Goal: Complete application form

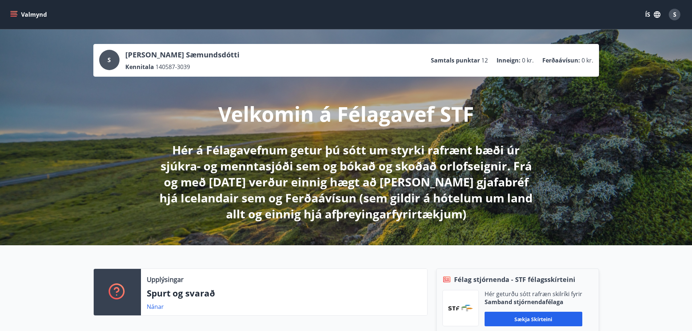
click at [8, 16] on div "Valmynd ÍS S" at bounding box center [346, 14] width 692 height 29
click at [11, 16] on icon "menu" at bounding box center [14, 16] width 7 height 1
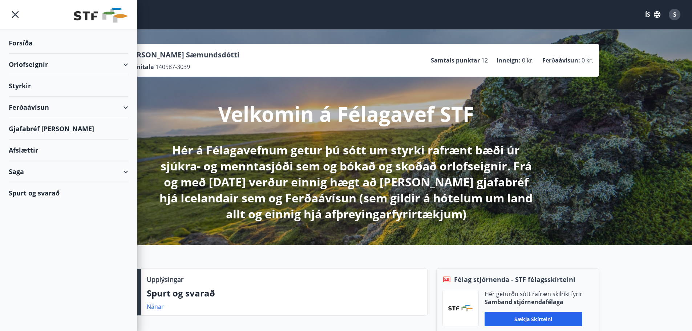
click at [19, 54] on div "Styrkir" at bounding box center [69, 42] width 120 height 21
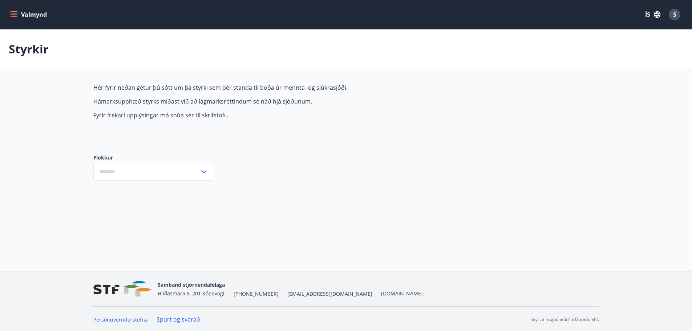
type input "***"
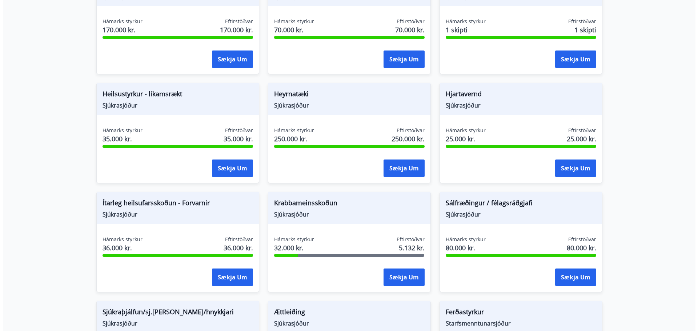
scroll to position [364, 0]
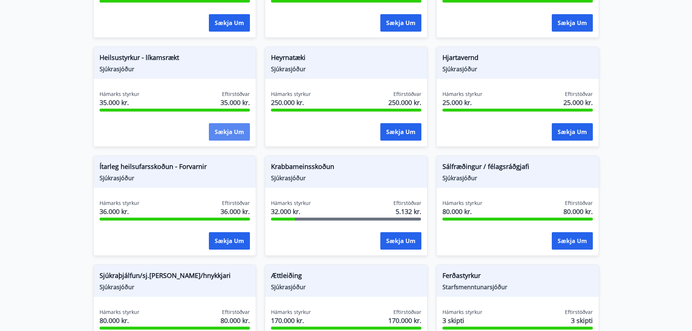
click at [227, 138] on button "Sækja um" at bounding box center [229, 131] width 41 height 17
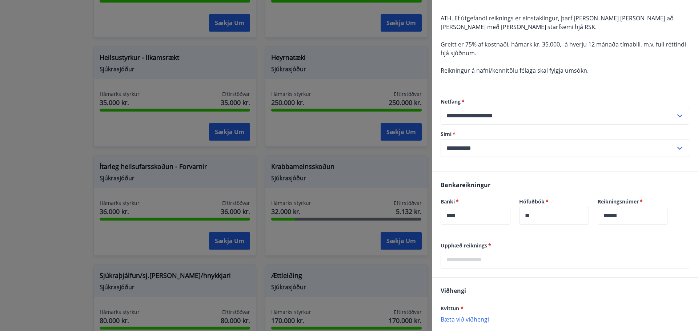
scroll to position [73, 0]
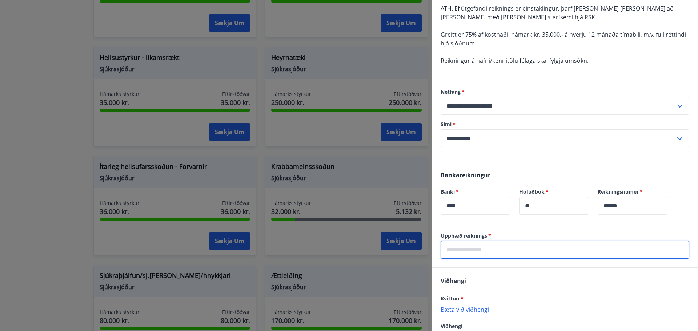
click at [483, 246] on input "text" at bounding box center [565, 250] width 249 height 18
type input "******"
click at [480, 286] on div "[PERSON_NAME] * [PERSON_NAME] við viðhengi Viðhengi er nauðsynlegt! Viðhengi [P…" at bounding box center [565, 312] width 266 height 89
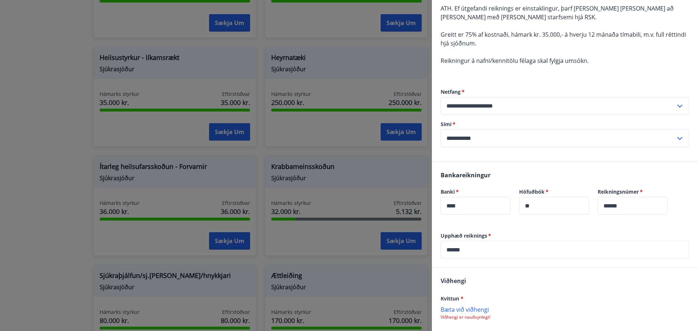
scroll to position [109, 0]
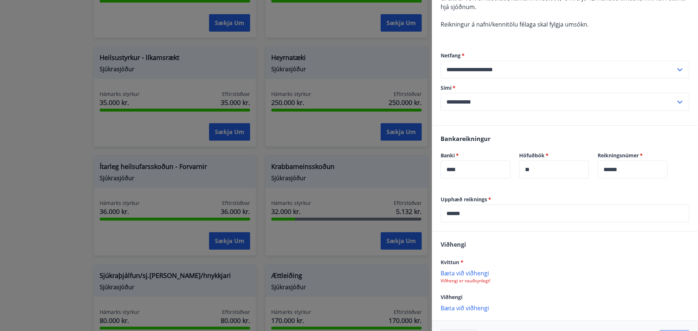
click at [482, 272] on p "Bæta við viðhengi" at bounding box center [565, 272] width 249 height 7
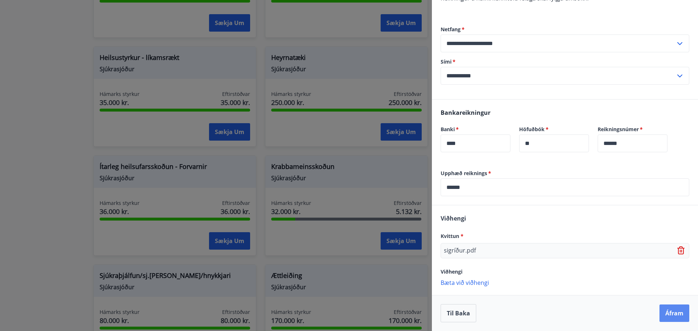
click at [673, 312] on button "Áfram" at bounding box center [674, 313] width 30 height 17
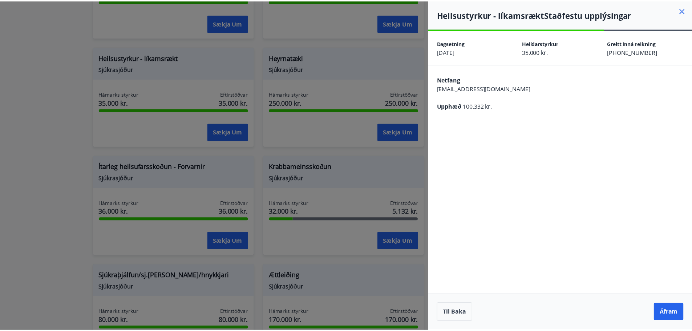
scroll to position [0, 0]
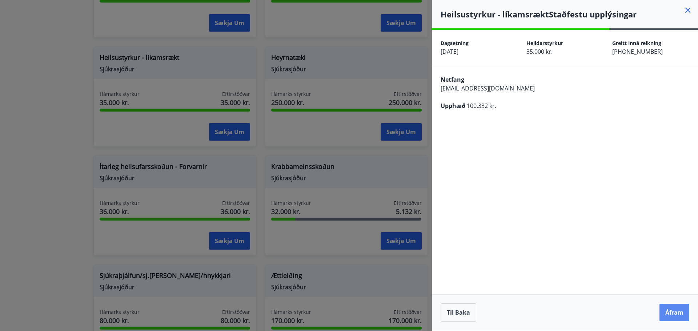
click at [674, 311] on button "Áfram" at bounding box center [674, 312] width 30 height 17
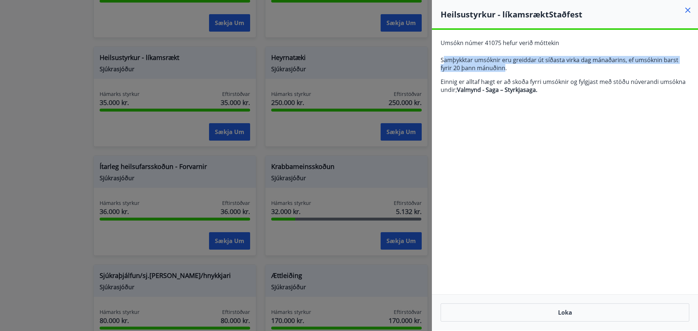
drag, startPoint x: 491, startPoint y: 70, endPoint x: 442, endPoint y: 52, distance: 51.8
click at [442, 52] on div "Umsókn númer 41075 hefur verið móttekin Samþykktar umsóknir eru greiddar út síð…" at bounding box center [565, 69] width 266 height 79
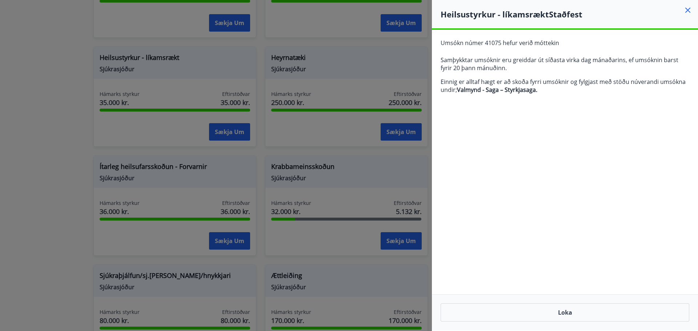
click at [468, 86] on strong "Valmynd - Saga – Styrkjasaga." at bounding box center [497, 90] width 80 height 8
click at [692, 8] on div "Heilsustyrkur - líkamsrækt Staðfest" at bounding box center [565, 14] width 266 height 28
click at [688, 8] on icon at bounding box center [687, 10] width 9 height 9
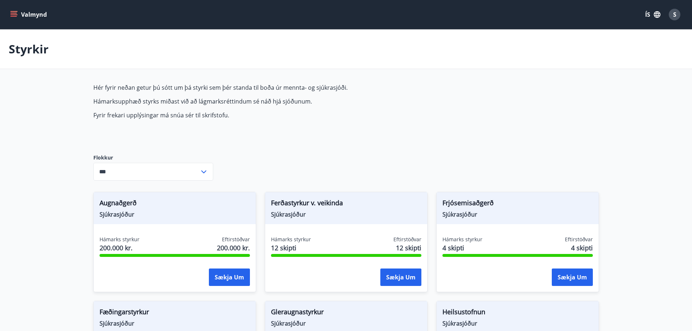
click at [36, 14] on button "Valmynd" at bounding box center [29, 14] width 41 height 13
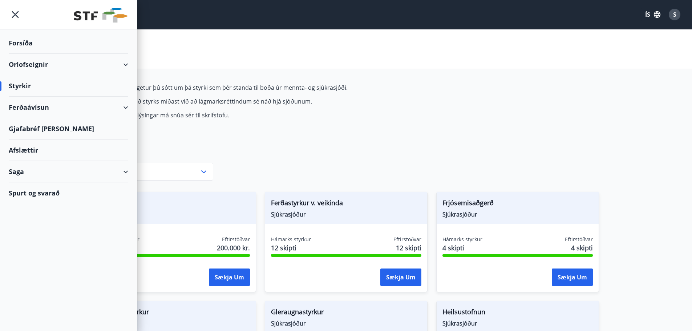
click at [25, 42] on div "Forsíða" at bounding box center [69, 42] width 120 height 21
